Goal: Task Accomplishment & Management: Manage account settings

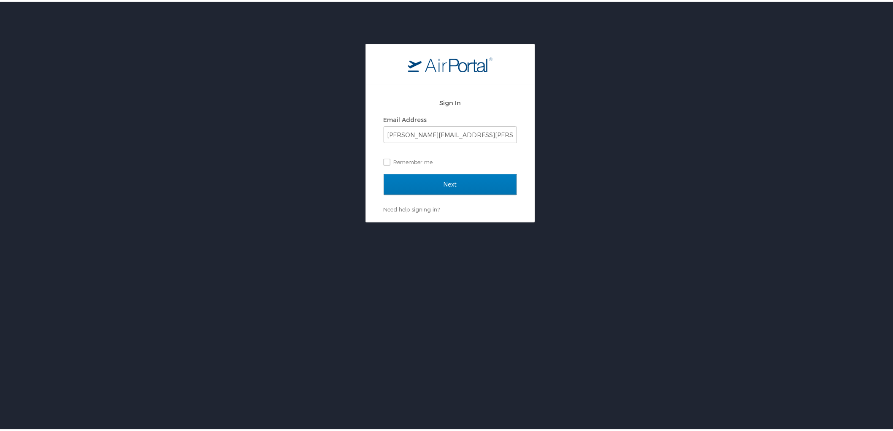
click at [435, 193] on div "Next" at bounding box center [450, 188] width 133 height 32
click at [441, 185] on input "Next" at bounding box center [450, 182] width 133 height 21
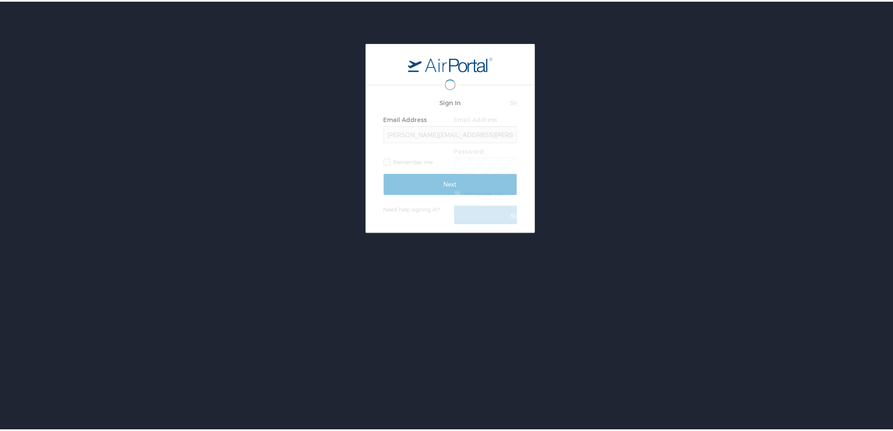
scroll to position [0, 2]
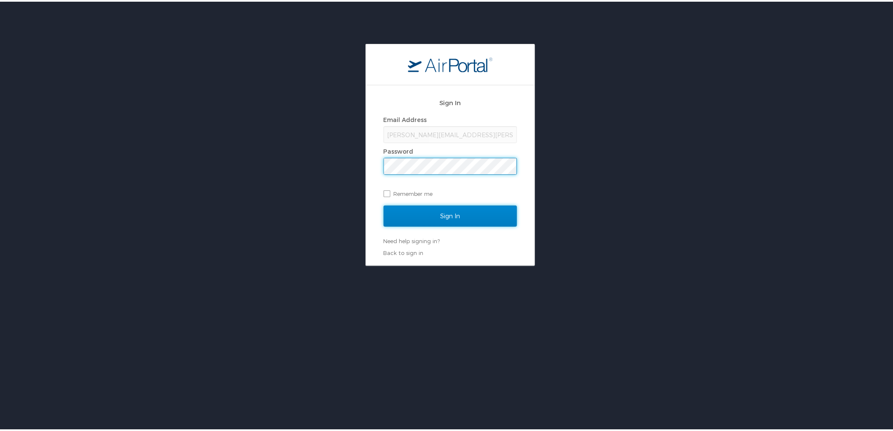
click at [457, 215] on input "Sign In" at bounding box center [450, 214] width 133 height 21
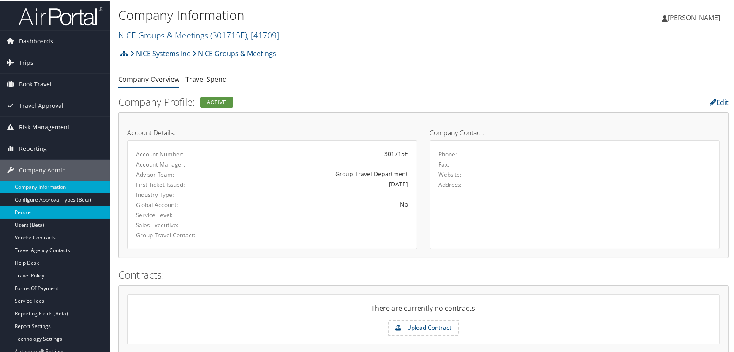
click at [28, 211] on link "People" at bounding box center [55, 212] width 110 height 13
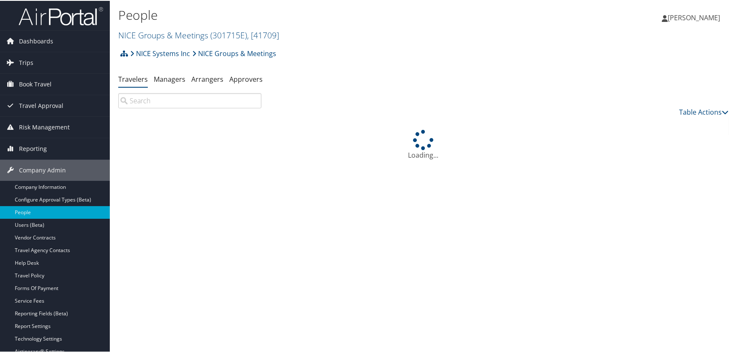
click at [176, 99] on input "search" at bounding box center [189, 99] width 143 height 15
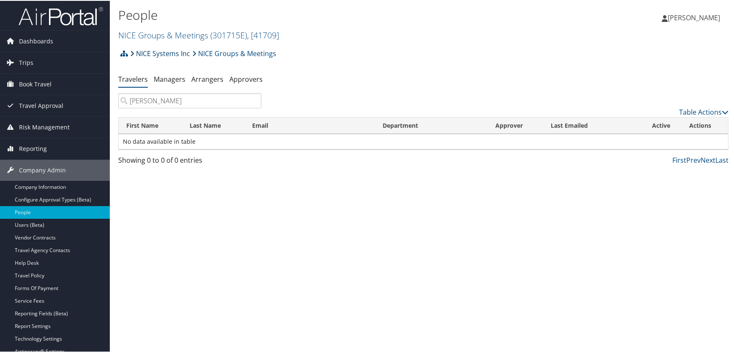
type input "keefe"
click at [166, 51] on link "NICE Systems Inc" at bounding box center [160, 52] width 60 height 17
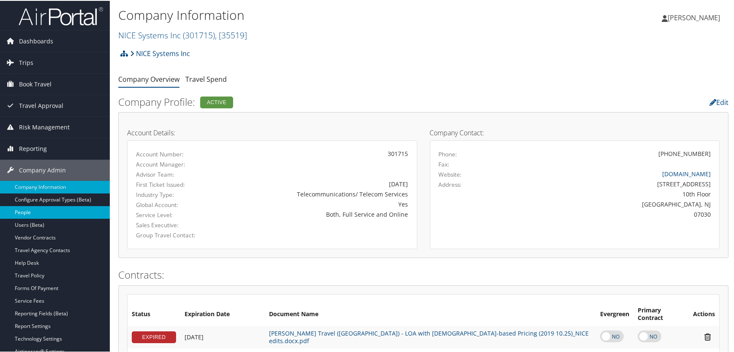
click at [23, 209] on link "People" at bounding box center [55, 212] width 110 height 13
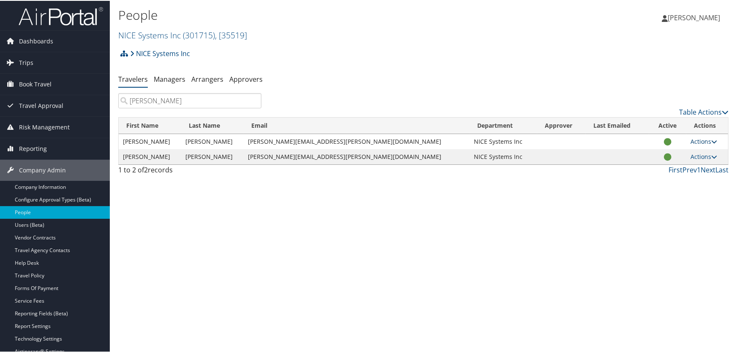
type input "keefe"
click at [692, 141] on link "Actions" at bounding box center [703, 141] width 27 height 8
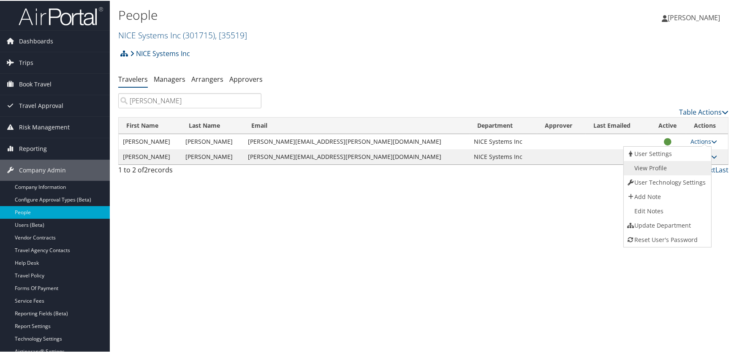
click at [656, 168] on link "View Profile" at bounding box center [667, 167] width 86 height 14
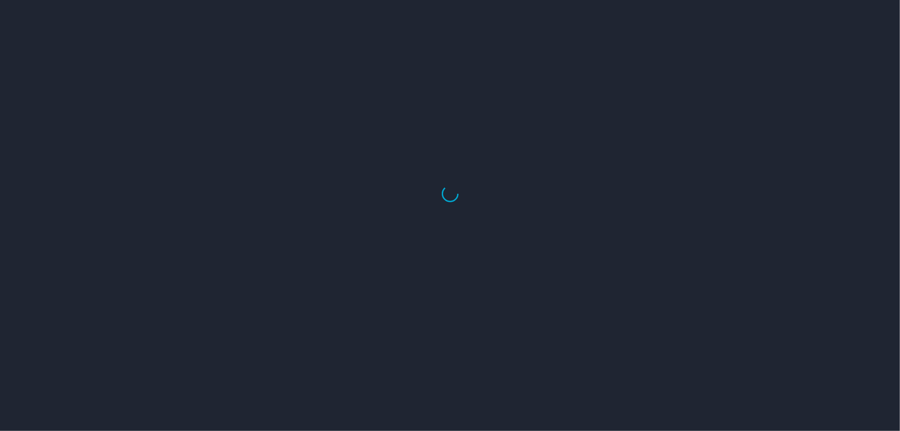
select select "US"
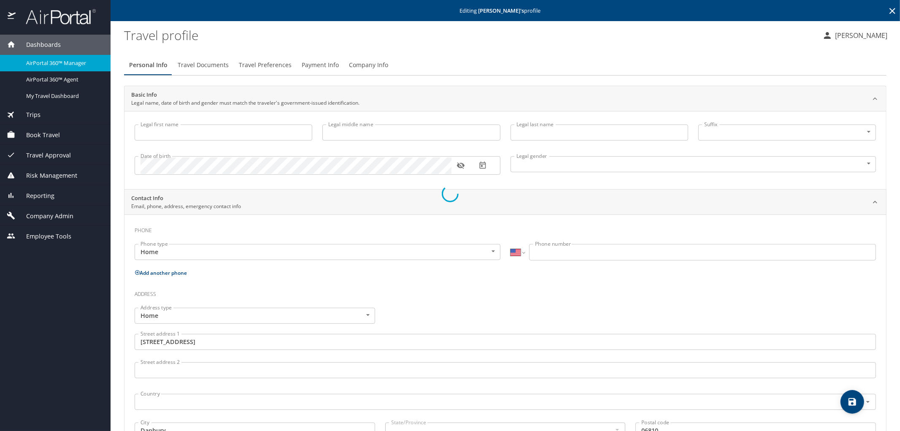
type input "[PERSON_NAME]"
type input "[DEMOGRAPHIC_DATA]"
type input "[PERSON_NAME]"
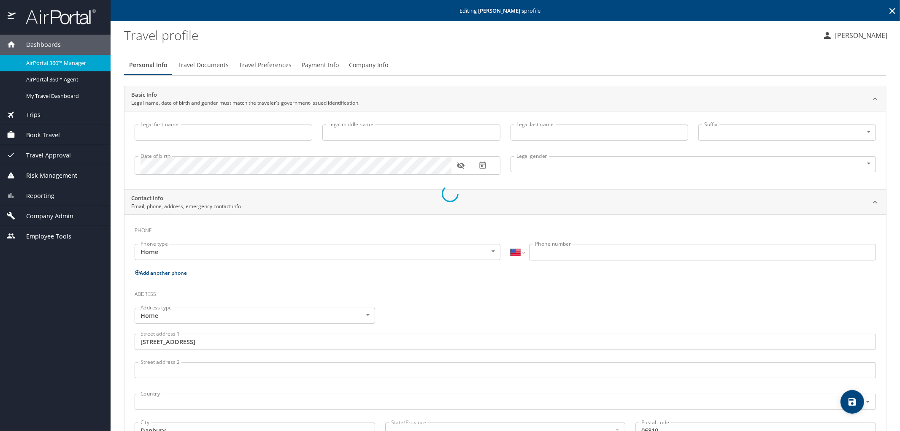
type input "[PERSON_NAME]"
select select "EG"
type input "03 9428439"
type input "[GEOGRAPHIC_DATA]"
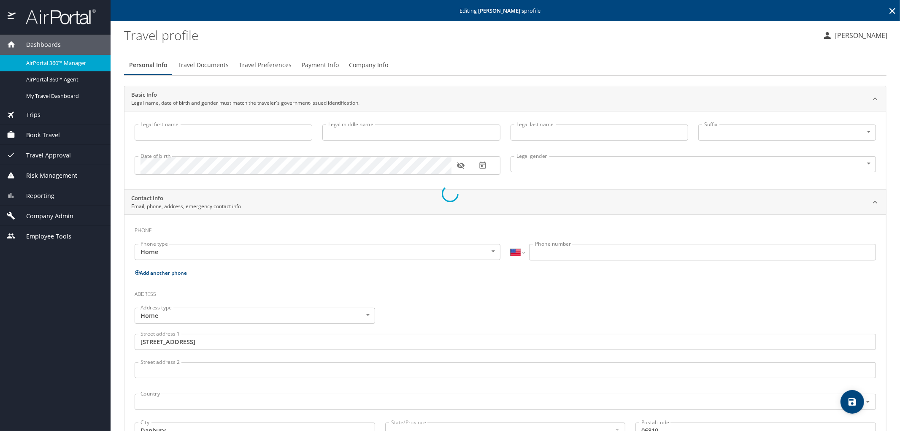
type input "[US_STATE]"
type input "[GEOGRAPHIC_DATA]"
type input "[US_STATE]"
select select "US"
select select "EG"
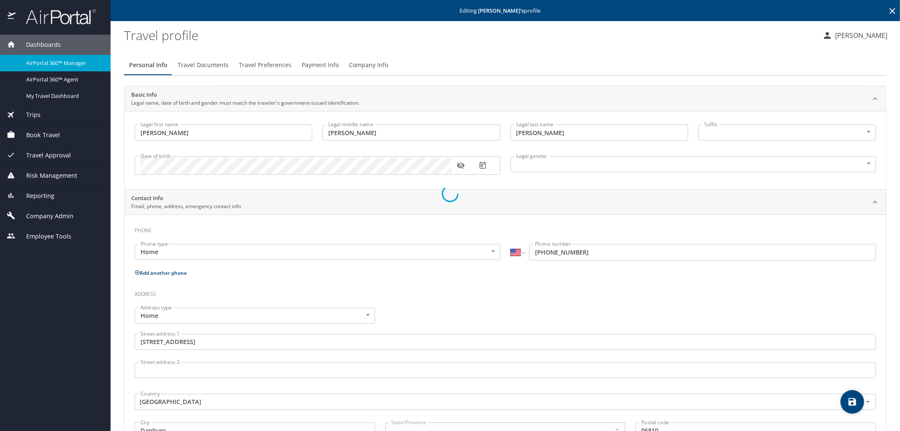
select select "EG"
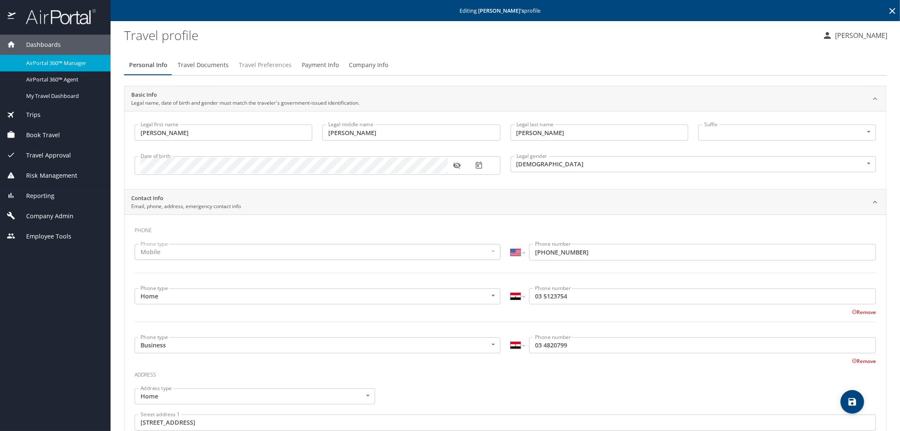
click at [260, 68] on span "Travel Preferences" at bounding box center [265, 65] width 53 height 11
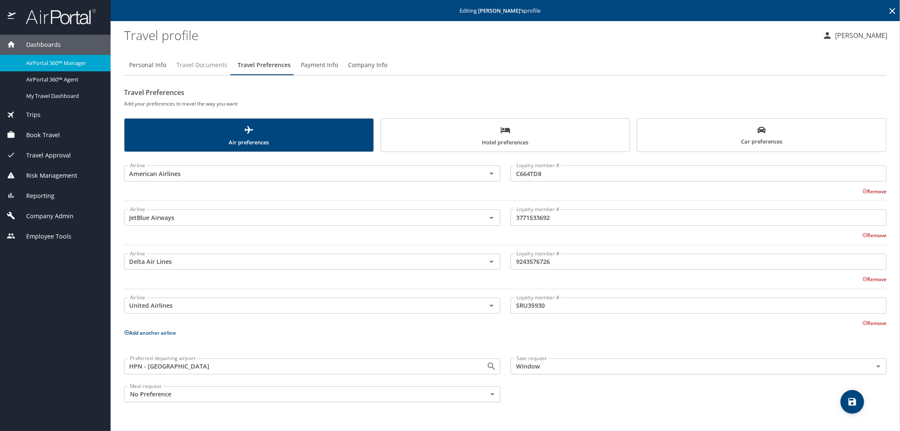
click at [200, 63] on span "Travel Documents" at bounding box center [201, 65] width 51 height 11
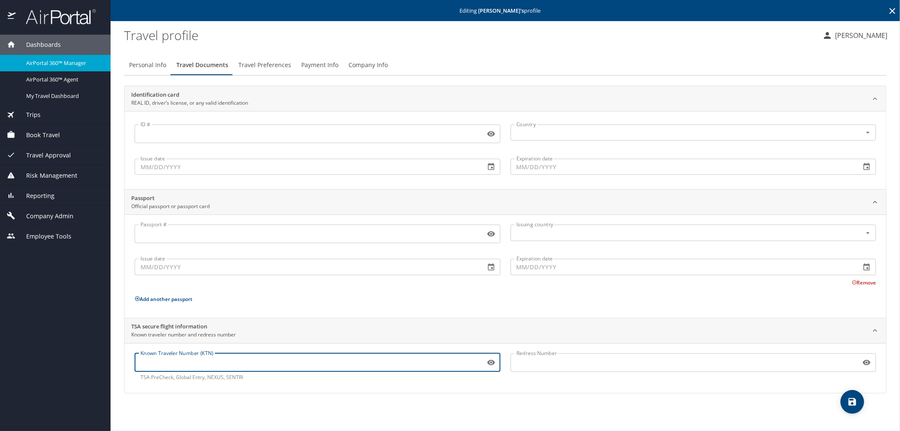
click at [185, 363] on input "Known Traveler Number (KTN)" at bounding box center [308, 363] width 347 height 16
paste input "TT1343K6Z"
type input "TT1343K6Z"
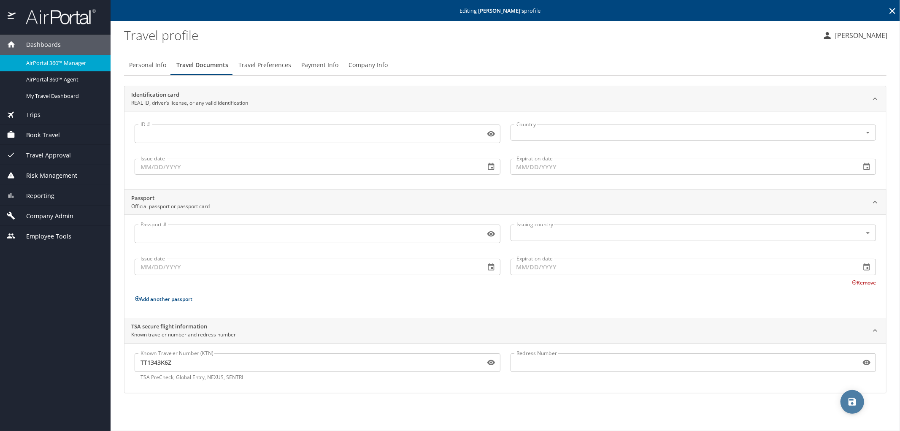
click at [856, 402] on span "save" at bounding box center [853, 402] width 24 height 10
